Goal: Information Seeking & Learning: Understand process/instructions

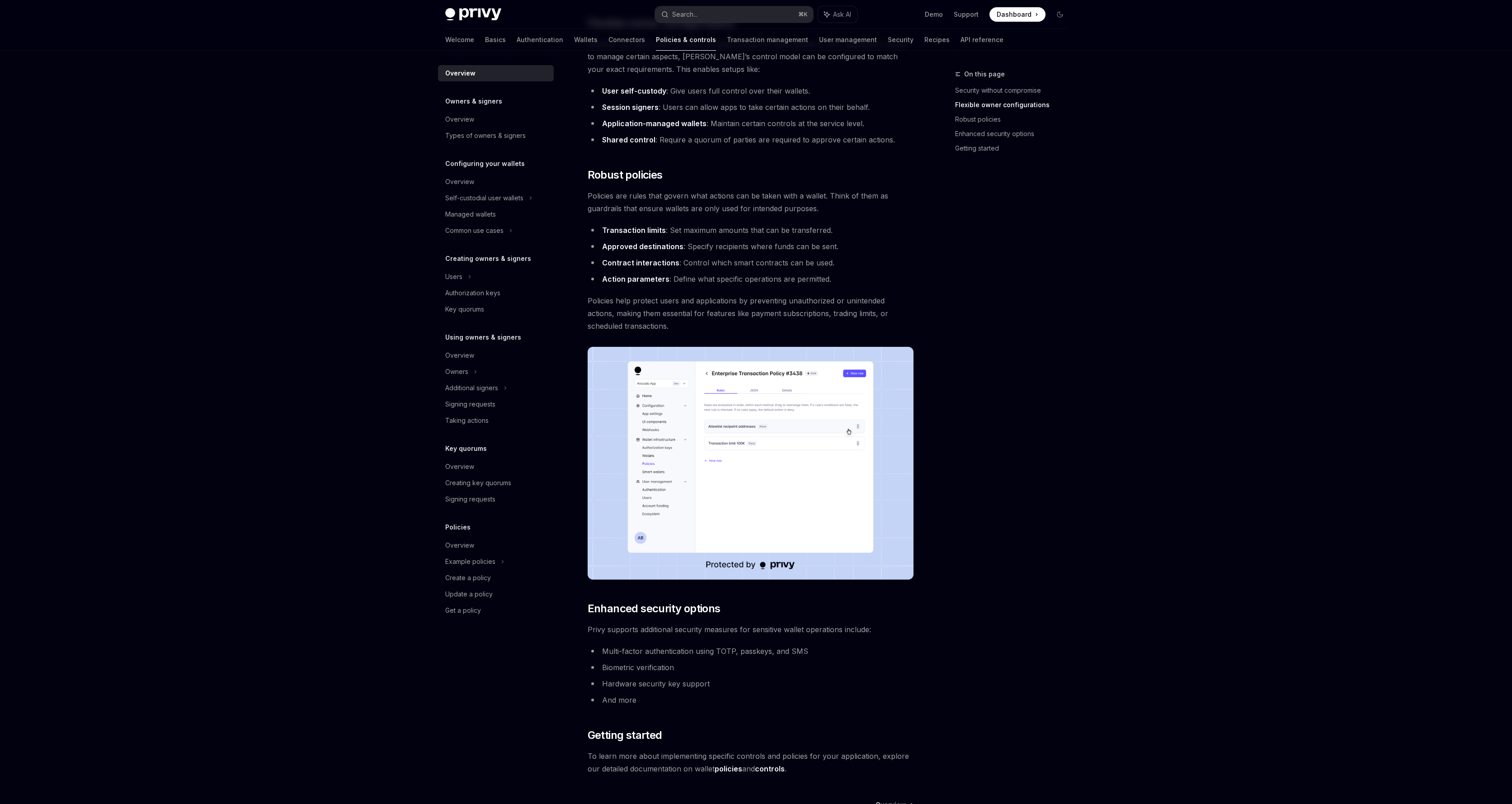
scroll to position [330, 0]
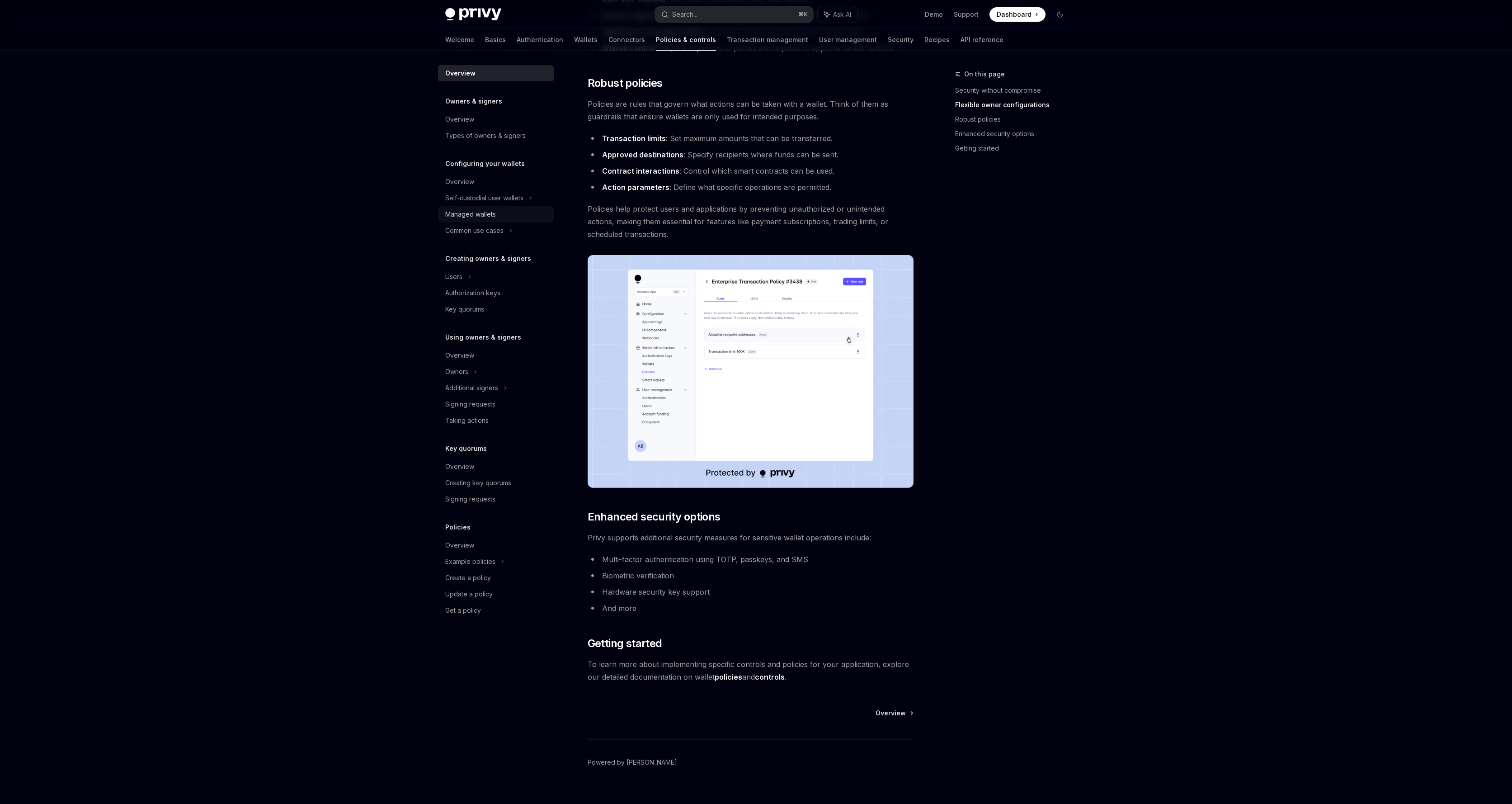
click at [472, 222] on link "Managed wallets" at bounding box center [496, 215] width 116 height 17
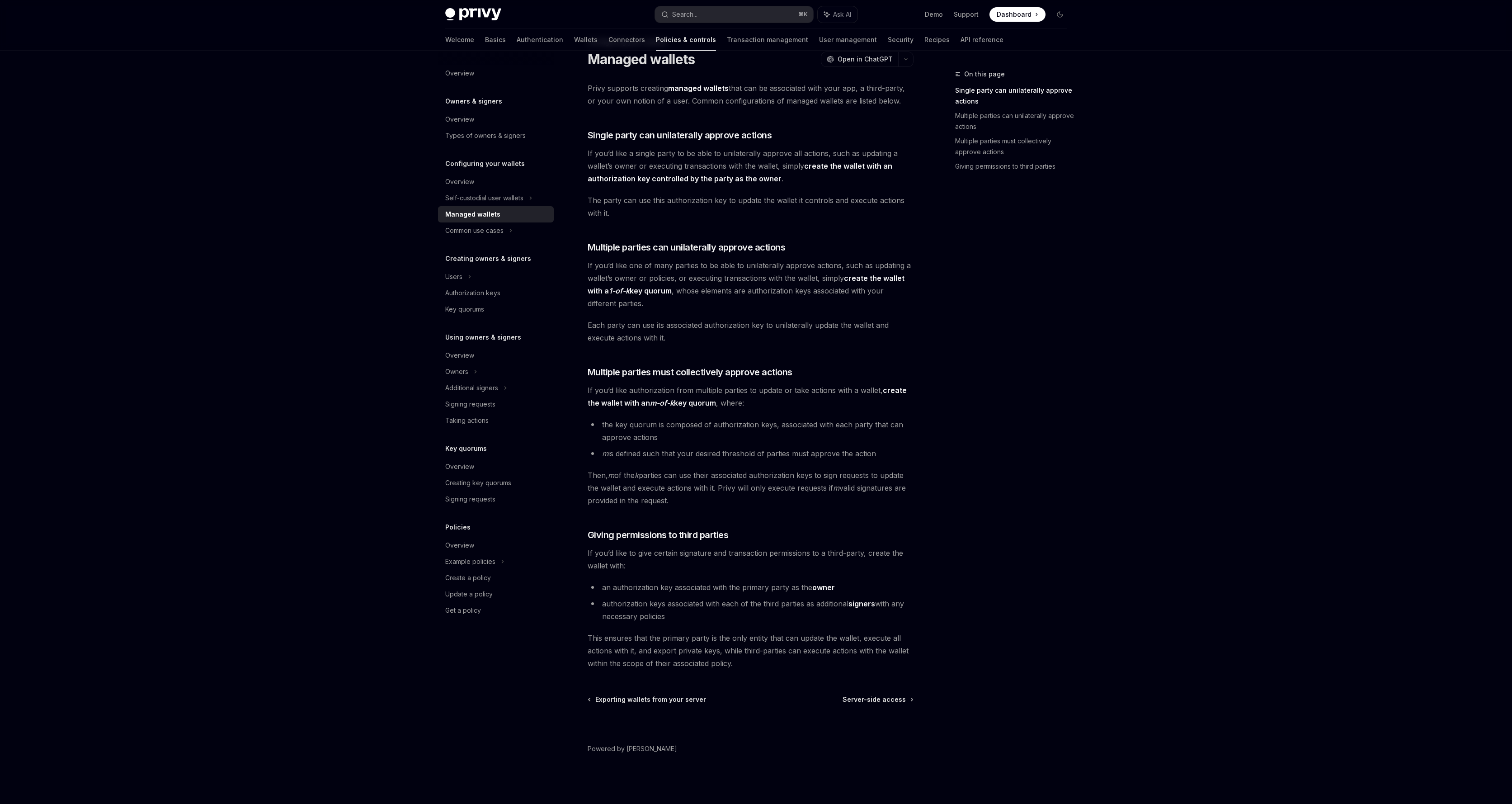
scroll to position [32, 0]
click at [468, 231] on div "Common use cases" at bounding box center [474, 231] width 58 height 11
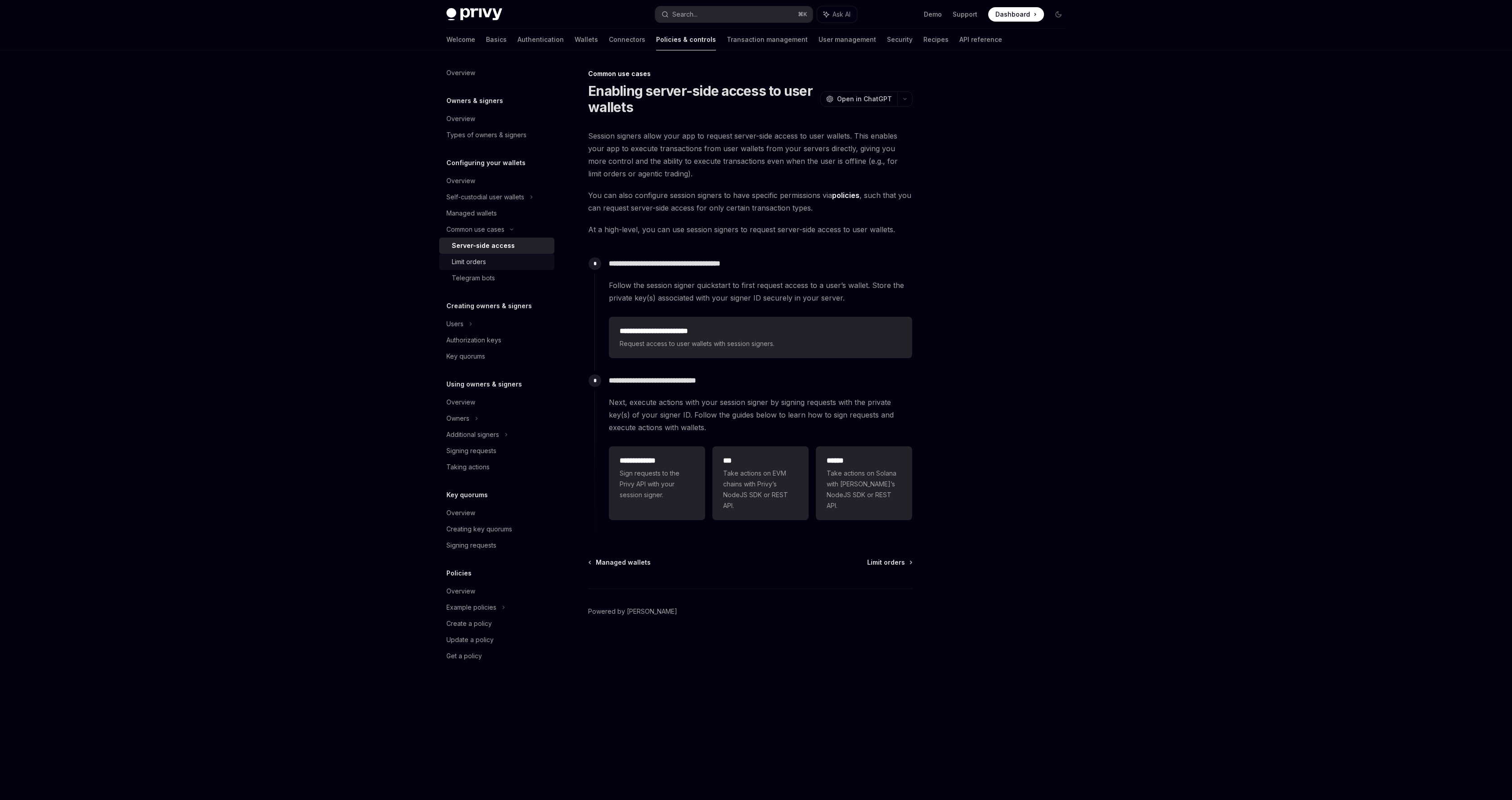
click at [504, 262] on div "Limit orders" at bounding box center [501, 262] width 97 height 11
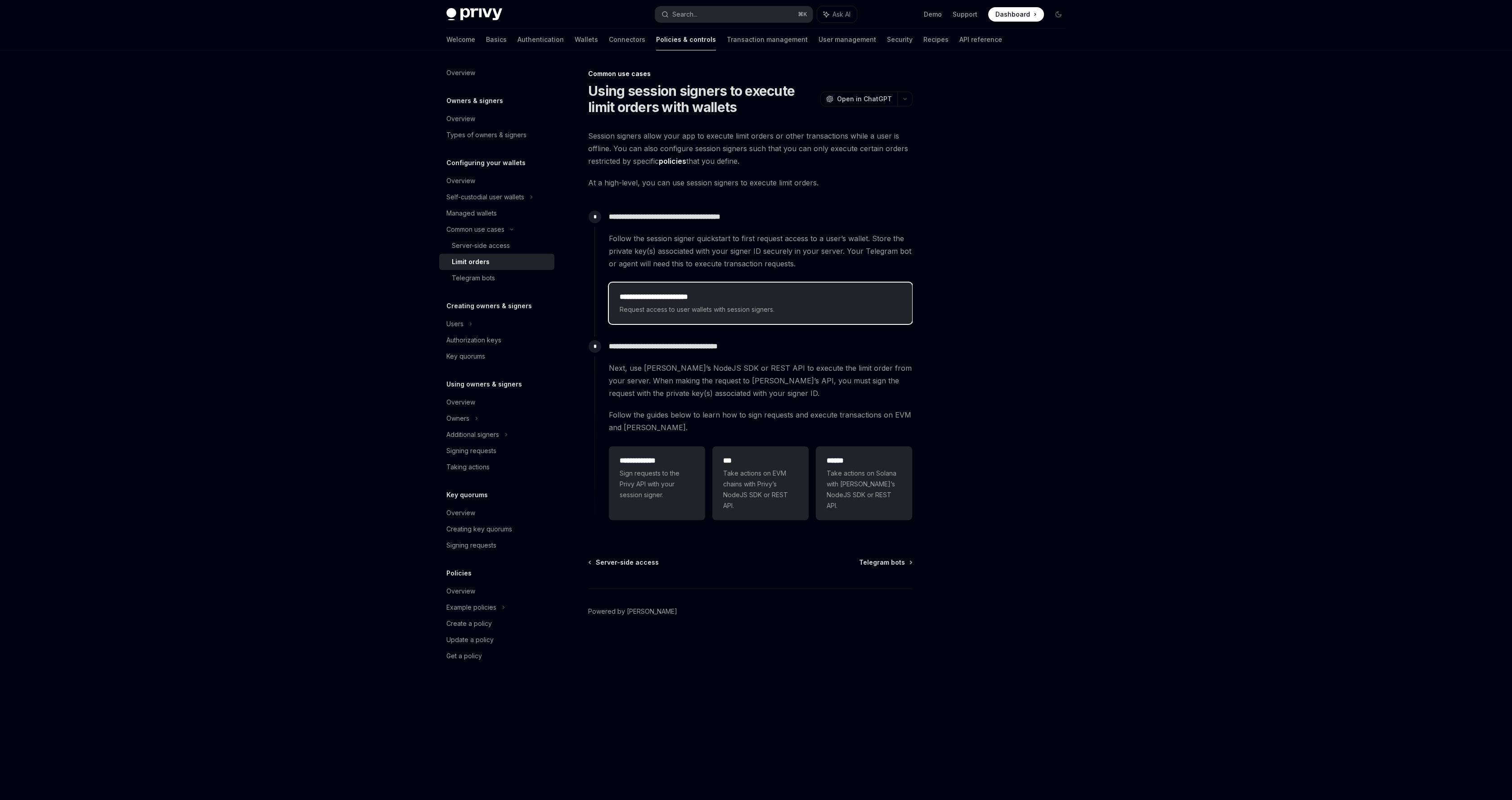
click at [657, 298] on h2 "**********" at bounding box center [761, 297] width 282 height 11
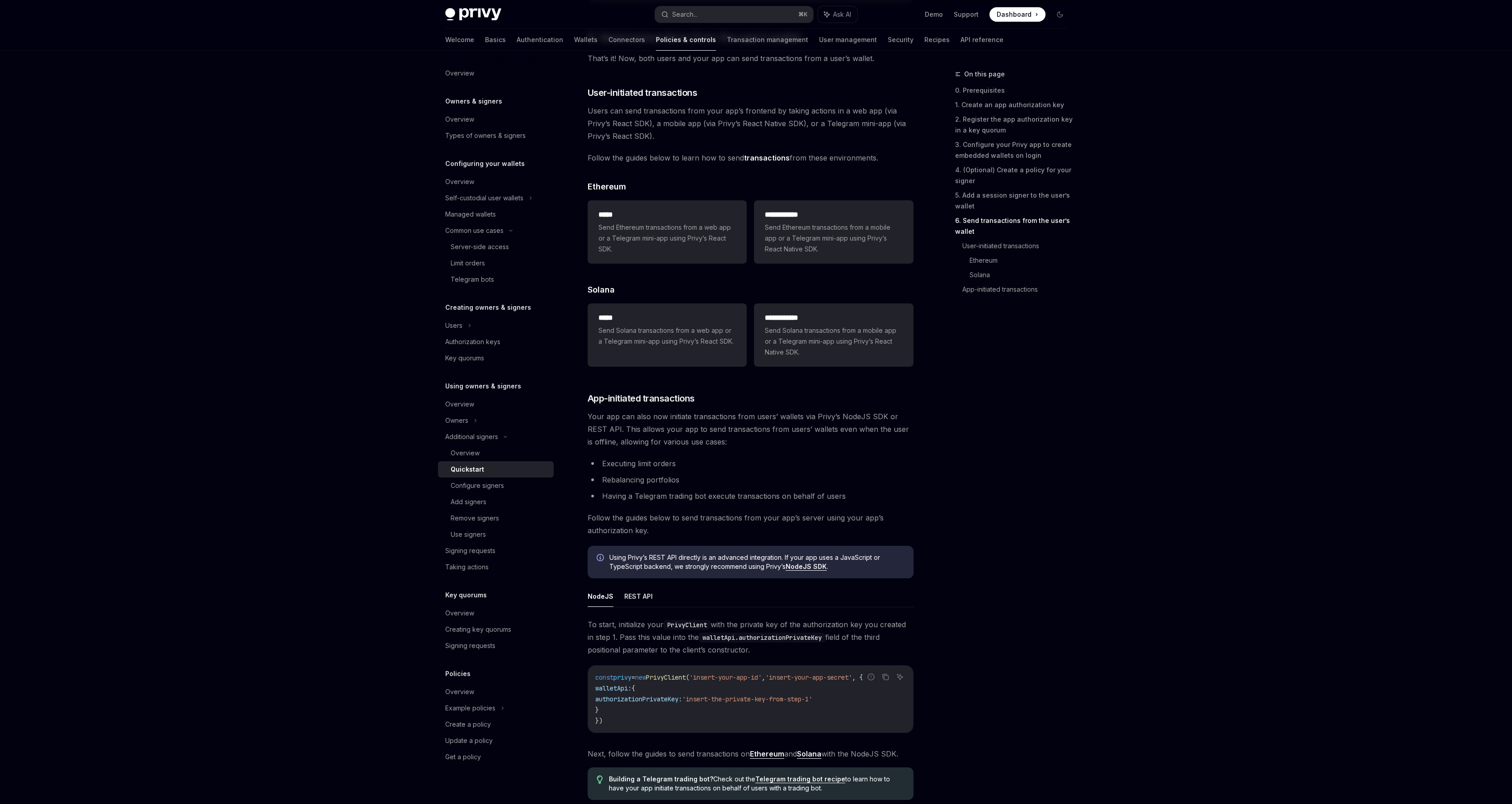
scroll to position [1957, 0]
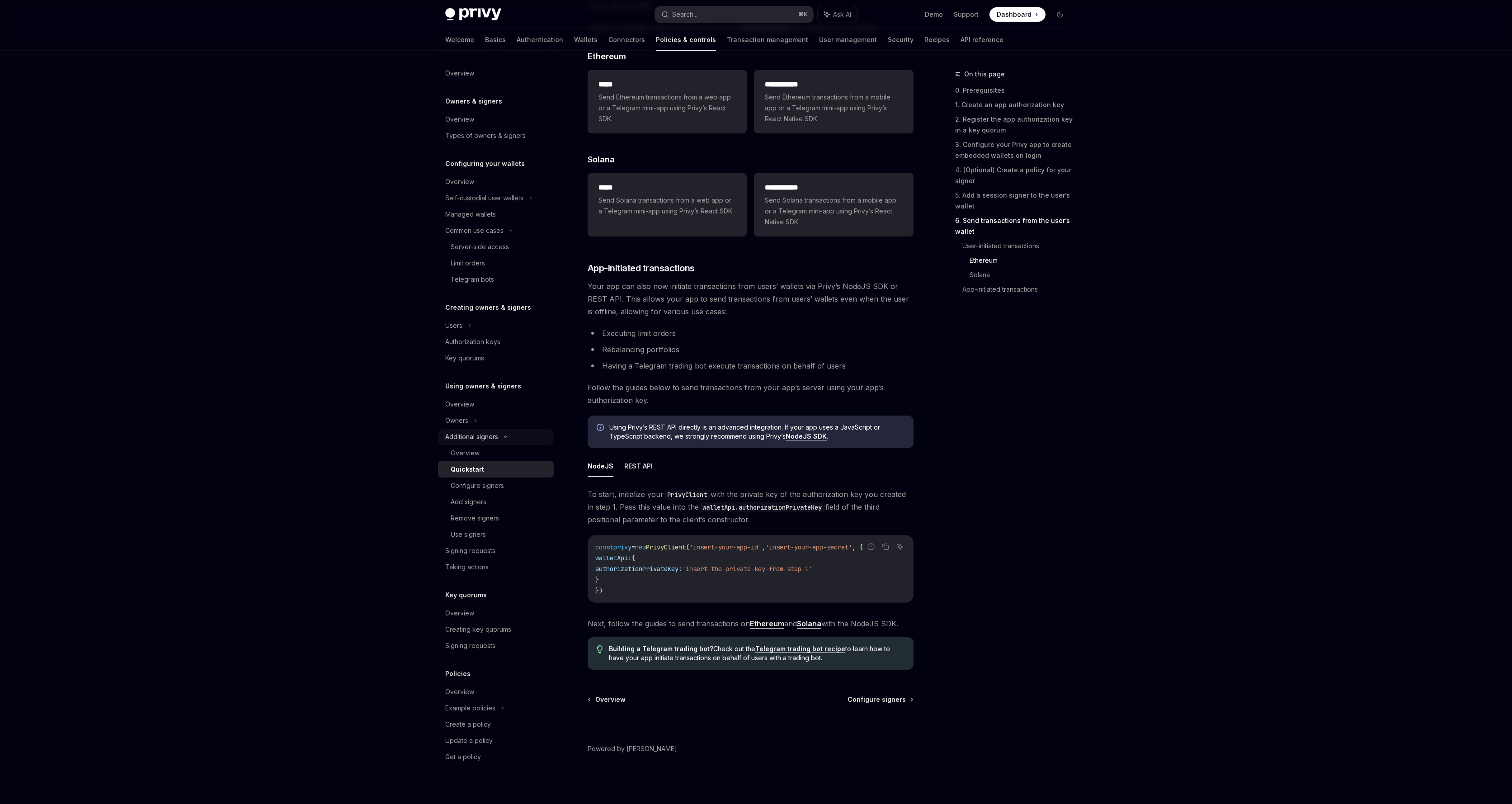
click at [501, 438] on icon at bounding box center [505, 437] width 11 height 4
click at [468, 599] on div "Overview" at bounding box center [459, 594] width 29 height 11
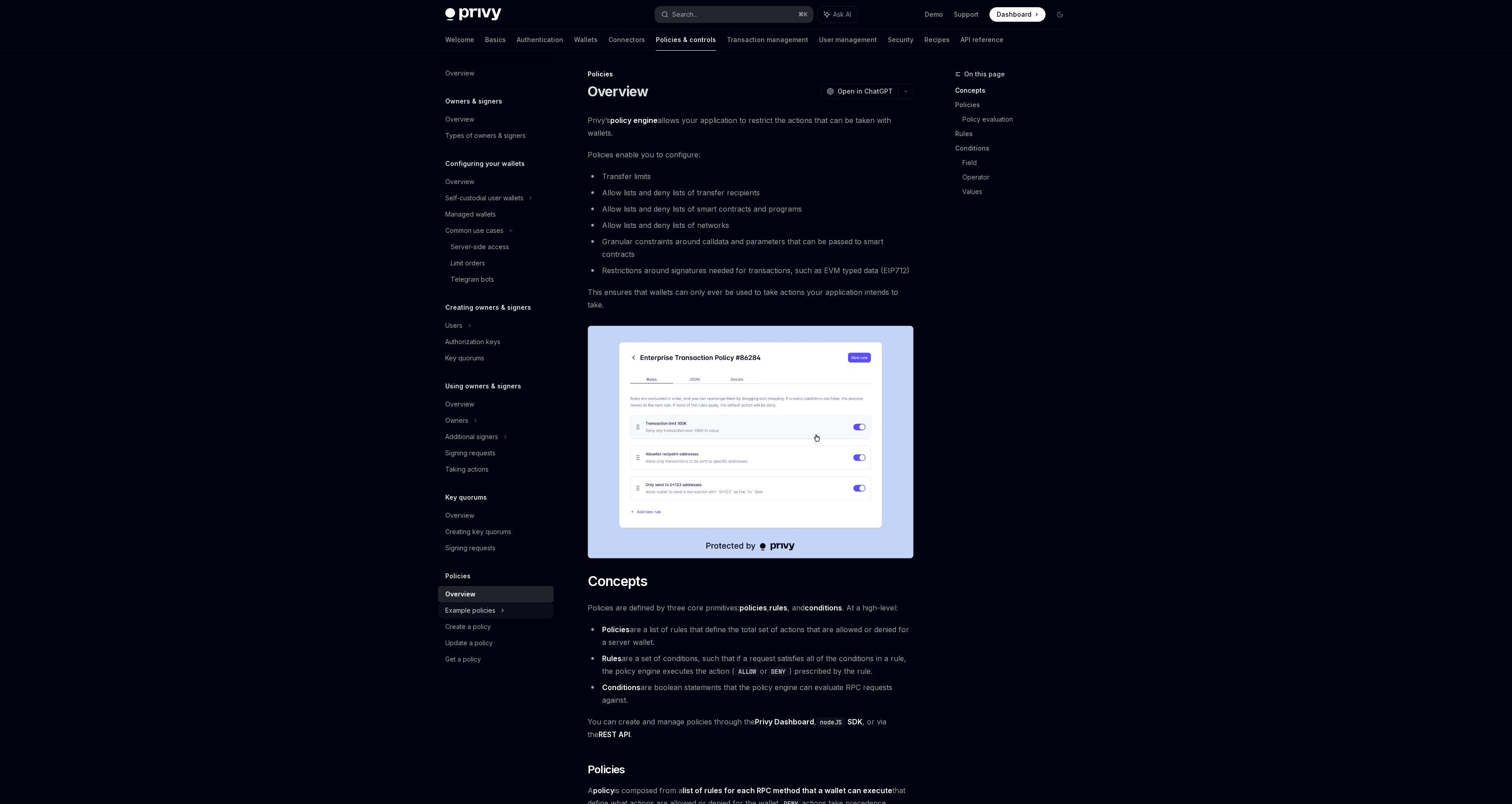
click at [466, 607] on div "Example policies" at bounding box center [470, 611] width 50 height 11
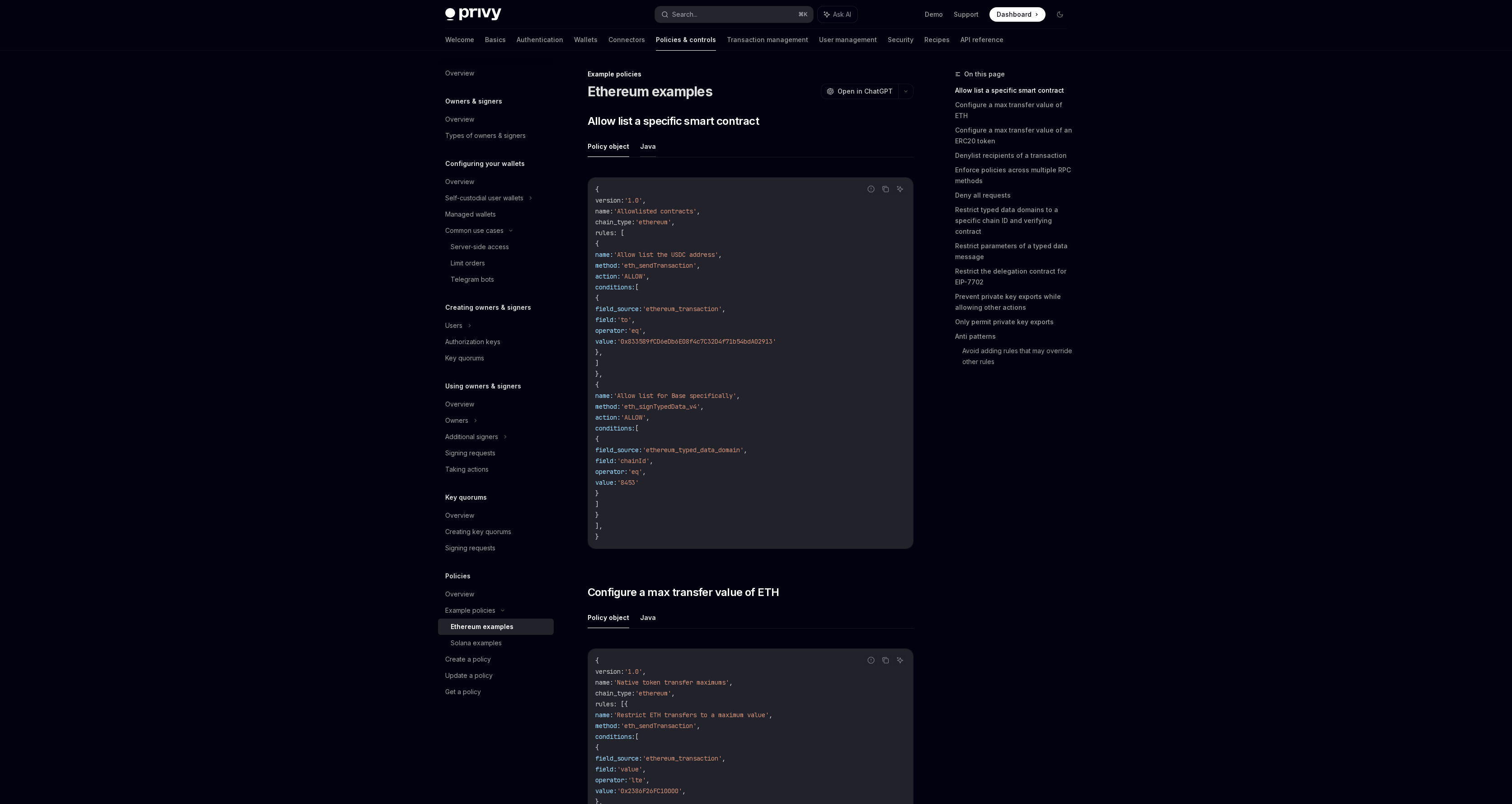
click at [649, 149] on button "Java" at bounding box center [648, 146] width 16 height 21
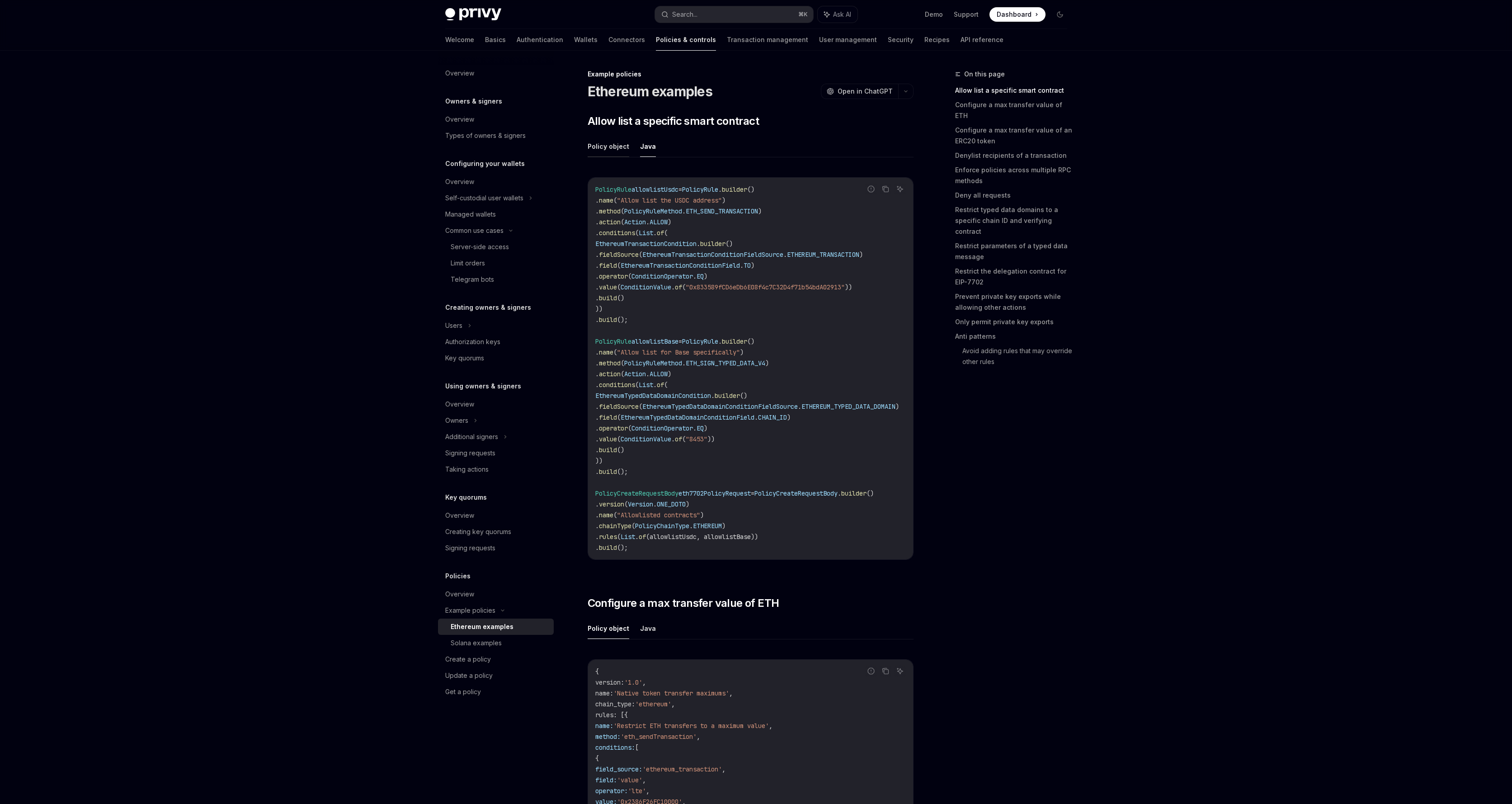
click at [617, 152] on button "Policy object" at bounding box center [609, 146] width 42 height 21
type textarea "*"
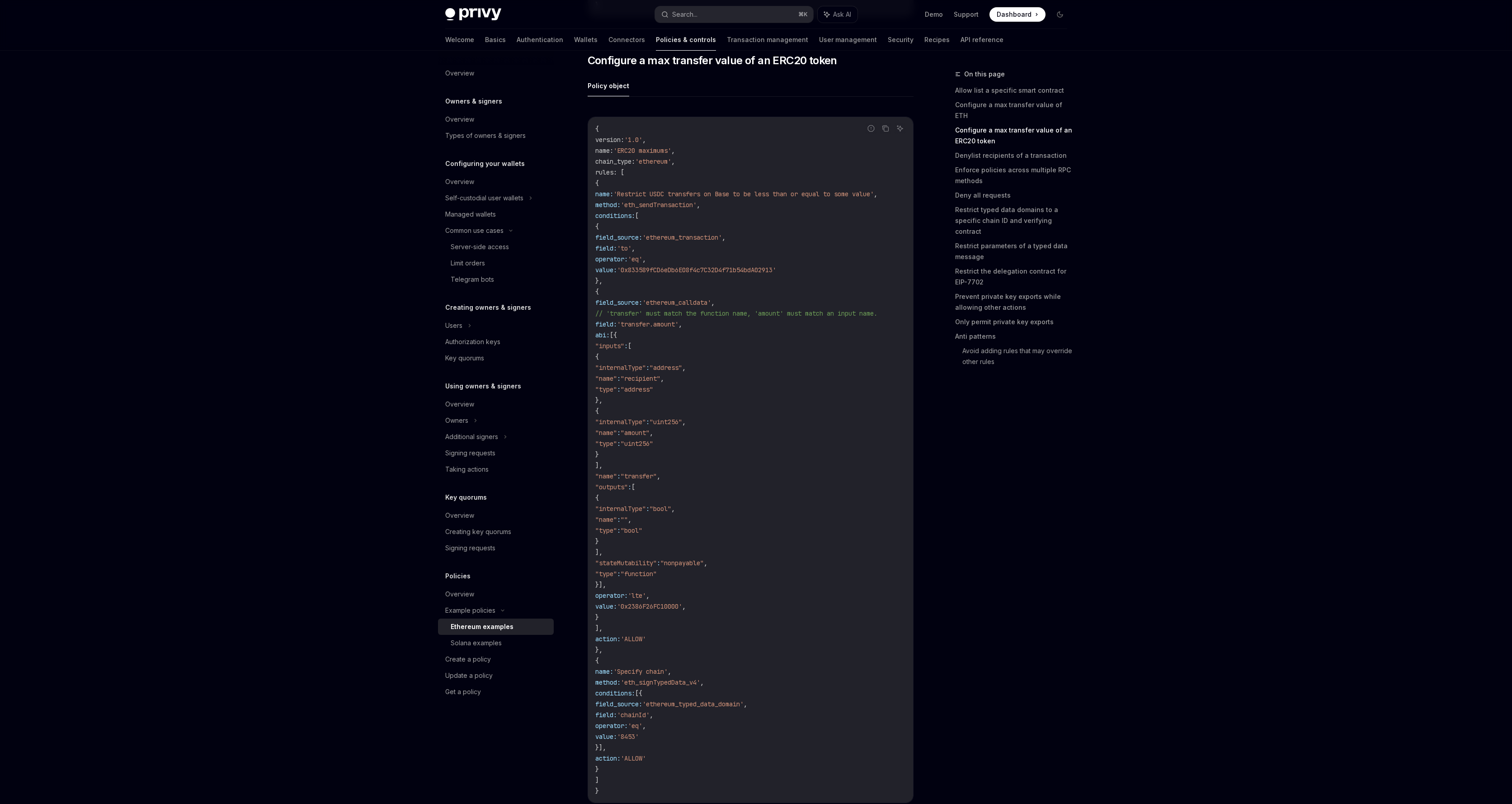
scroll to position [839, 0]
click at [574, 61] on icon "Navigate to header" at bounding box center [575, 61] width 6 height 5
